Goal: Find specific page/section: Find specific page/section

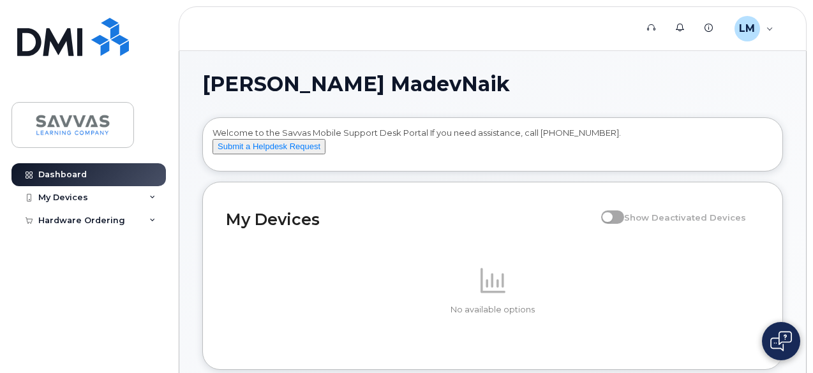
click at [154, 195] on icon at bounding box center [152, 198] width 6 height 6
click at [149, 245] on icon at bounding box center [152, 245] width 6 height 6
click at [151, 199] on icon at bounding box center [152, 198] width 6 height 6
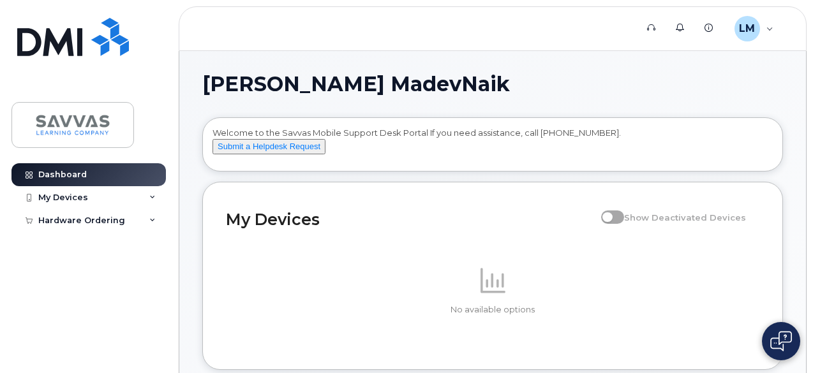
click at [152, 198] on icon at bounding box center [152, 198] width 6 height 6
click at [154, 218] on icon at bounding box center [152, 221] width 6 height 6
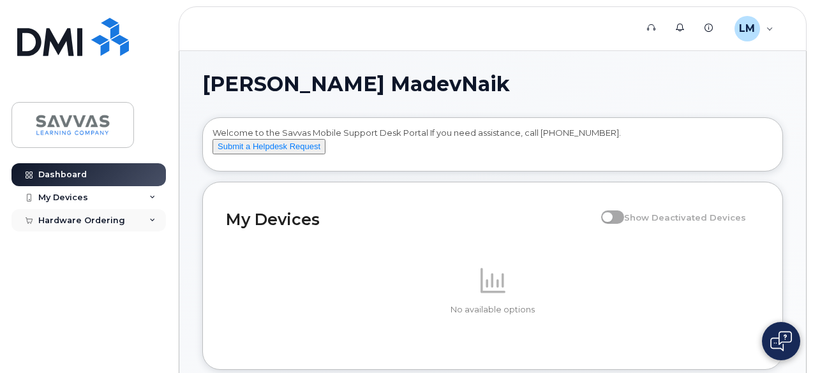
click at [154, 218] on icon at bounding box center [152, 221] width 6 height 6
click at [152, 200] on div "My Devices" at bounding box center [88, 197] width 154 height 23
click at [153, 214] on div "Hardware Ordering" at bounding box center [88, 220] width 154 height 23
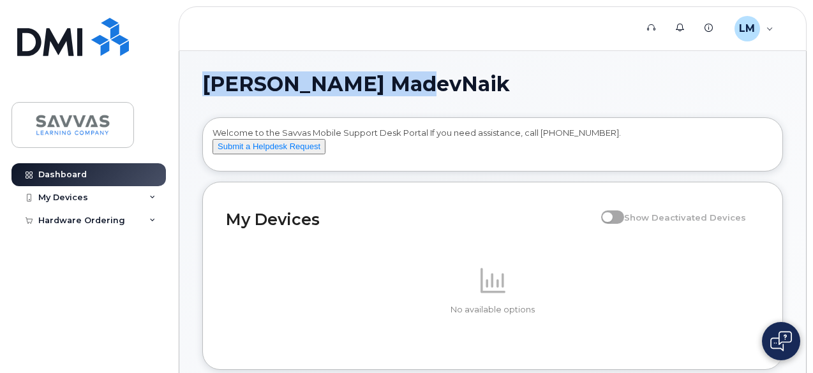
drag, startPoint x: 202, startPoint y: 84, endPoint x: 427, endPoint y: 84, distance: 224.5
click at [427, 84] on h1 "[PERSON_NAME] MadevNaik" at bounding box center [489, 84] width 574 height 20
drag, startPoint x: 427, startPoint y: 84, endPoint x: 204, endPoint y: 85, distance: 222.6
click at [204, 85] on h1 "[PERSON_NAME] MadevNaik" at bounding box center [489, 84] width 574 height 20
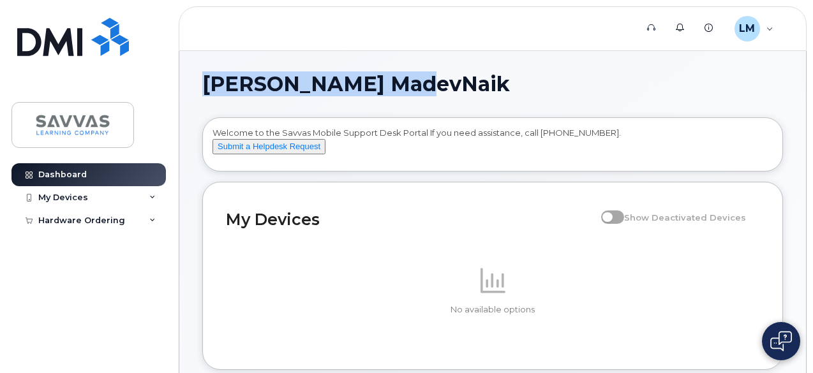
click at [204, 85] on span "[PERSON_NAME] MadevNaik" at bounding box center [355, 84] width 307 height 19
drag, startPoint x: 204, startPoint y: 85, endPoint x: 420, endPoint y: 84, distance: 216.2
click at [420, 84] on h1 "[PERSON_NAME] MadevNaik" at bounding box center [489, 84] width 574 height 20
drag, startPoint x: 420, startPoint y: 84, endPoint x: 200, endPoint y: 91, distance: 220.2
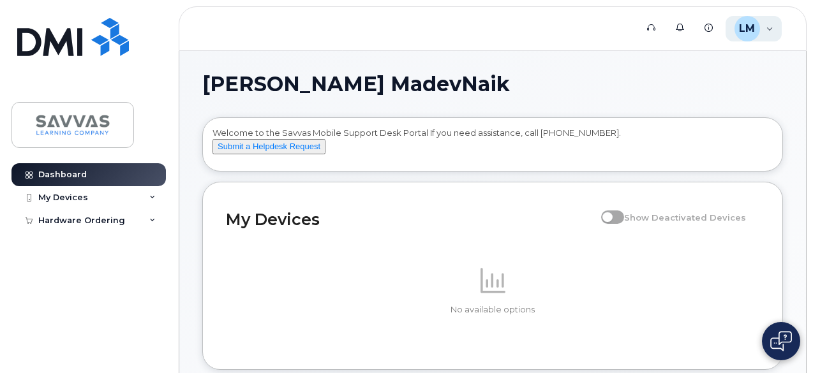
click at [774, 34] on div "LM [PERSON_NAME] MadevNaik Employee" at bounding box center [753, 29] width 57 height 26
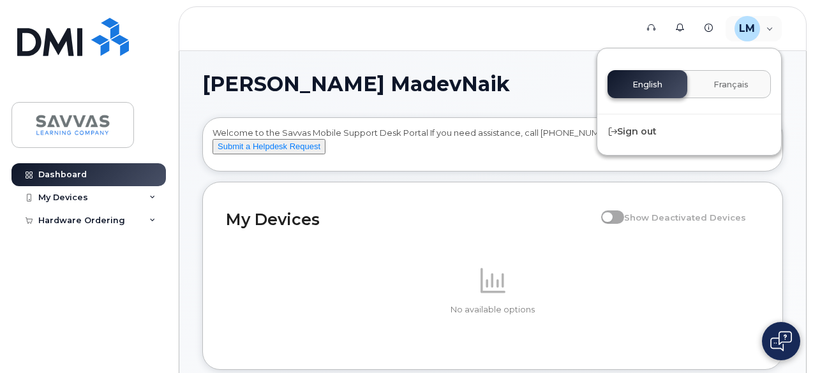
click at [465, 92] on h1 "[PERSON_NAME] MadevNaik" at bounding box center [489, 84] width 574 height 20
